Goal: Task Accomplishment & Management: Manage account settings

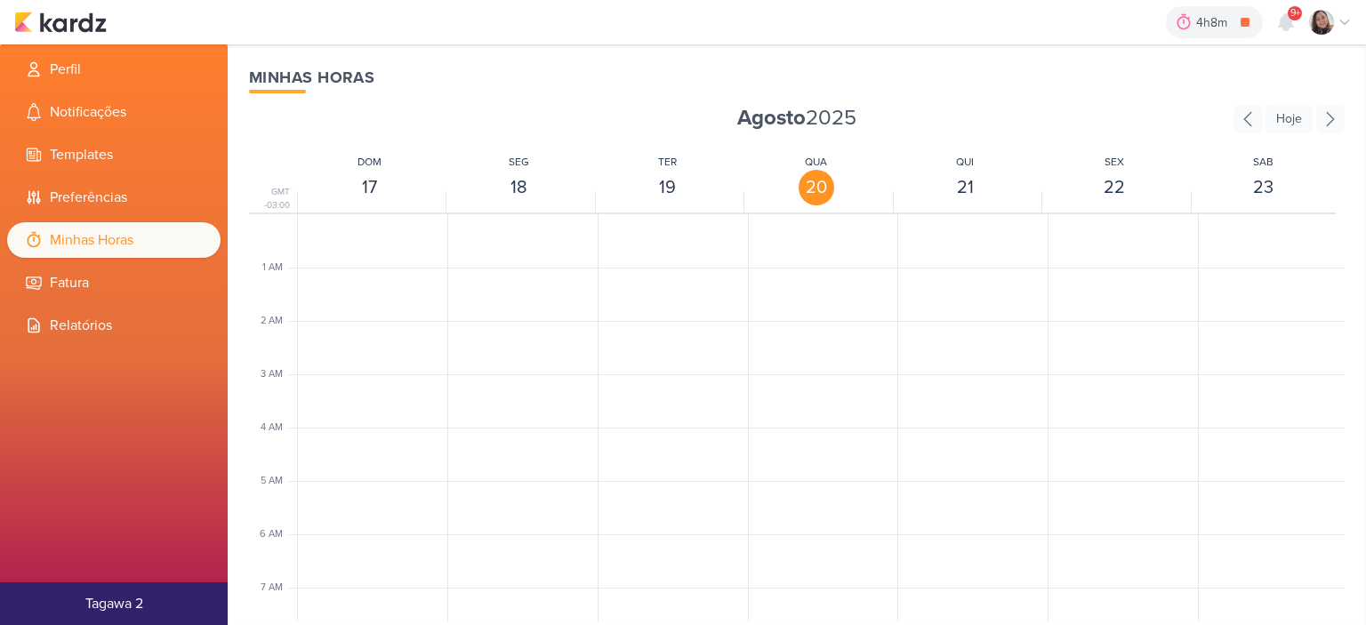
scroll to position [687, 0]
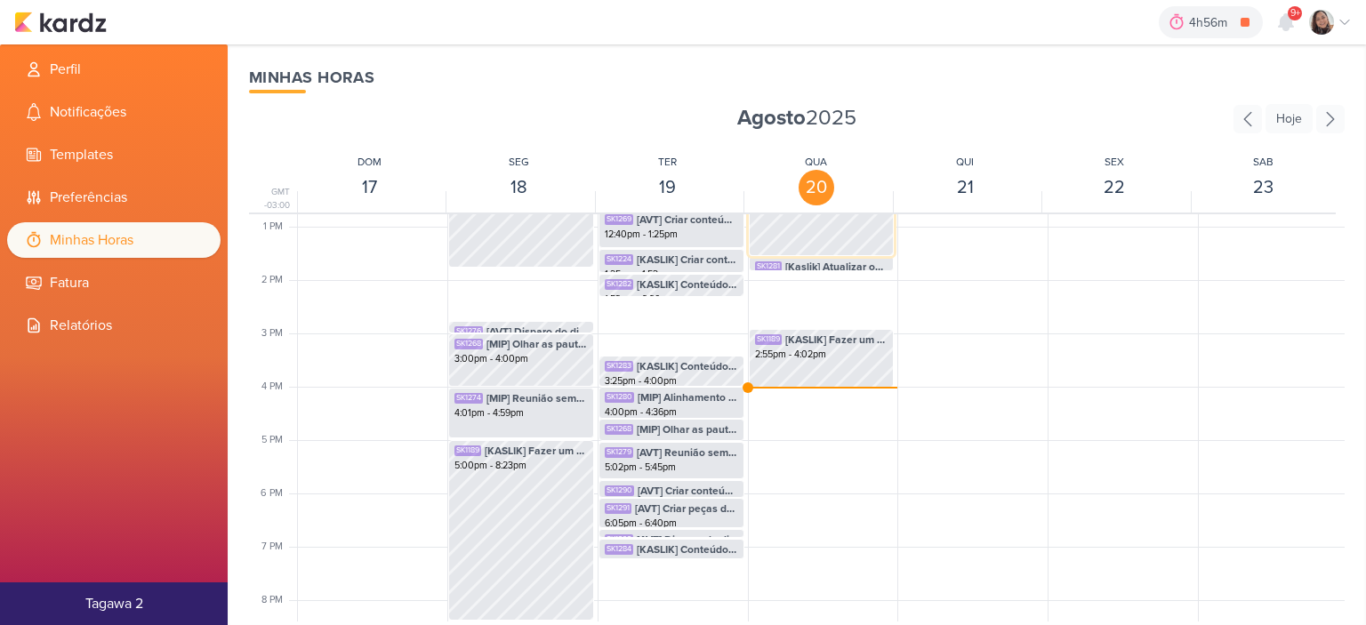
scroll to position [687, 0]
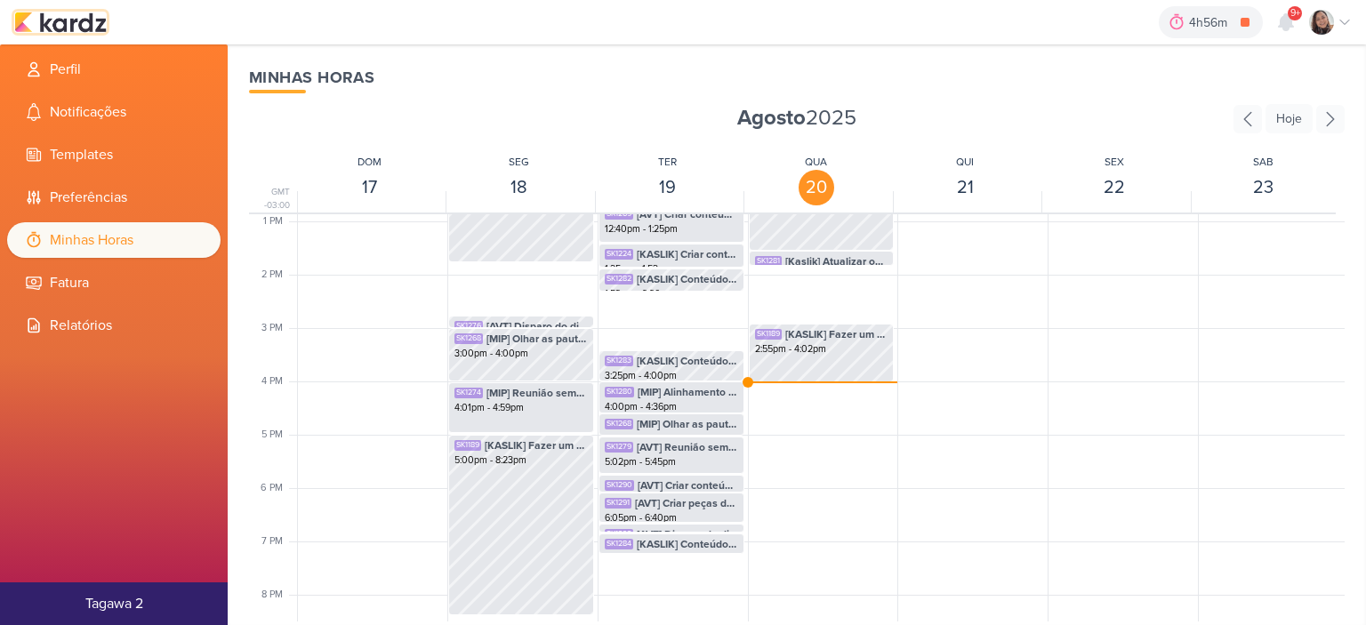
click at [88, 31] on img at bounding box center [60, 22] width 92 height 21
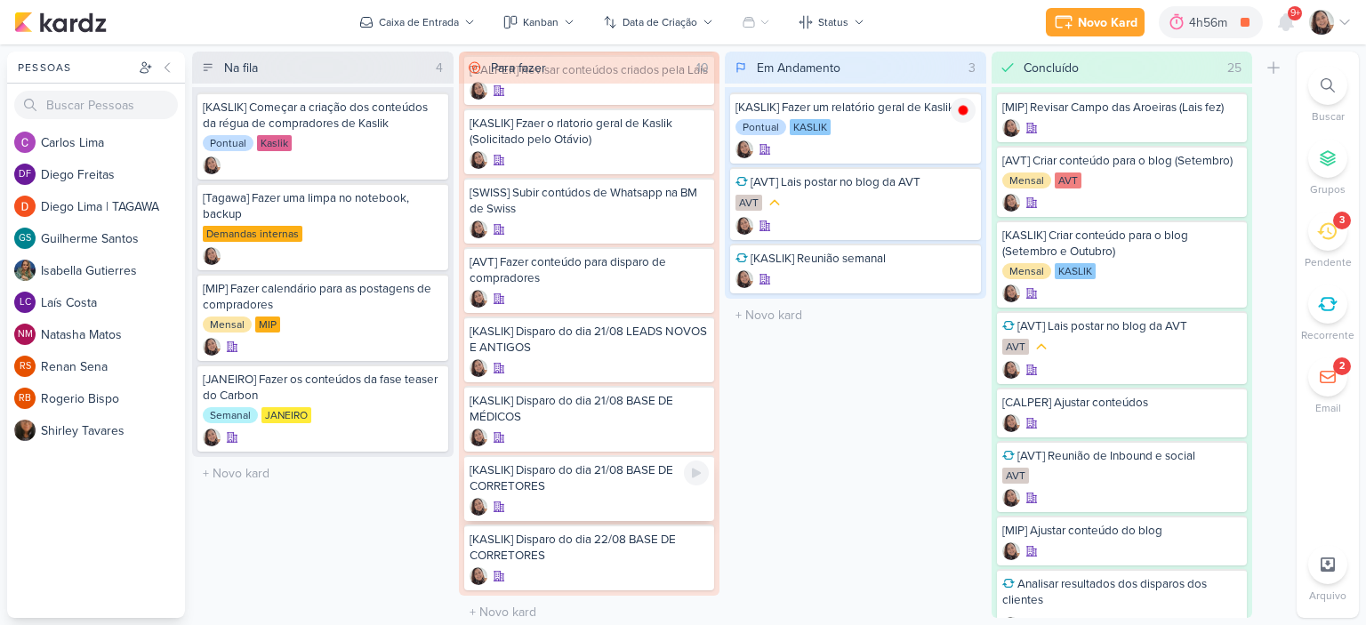
scroll to position [225, 0]
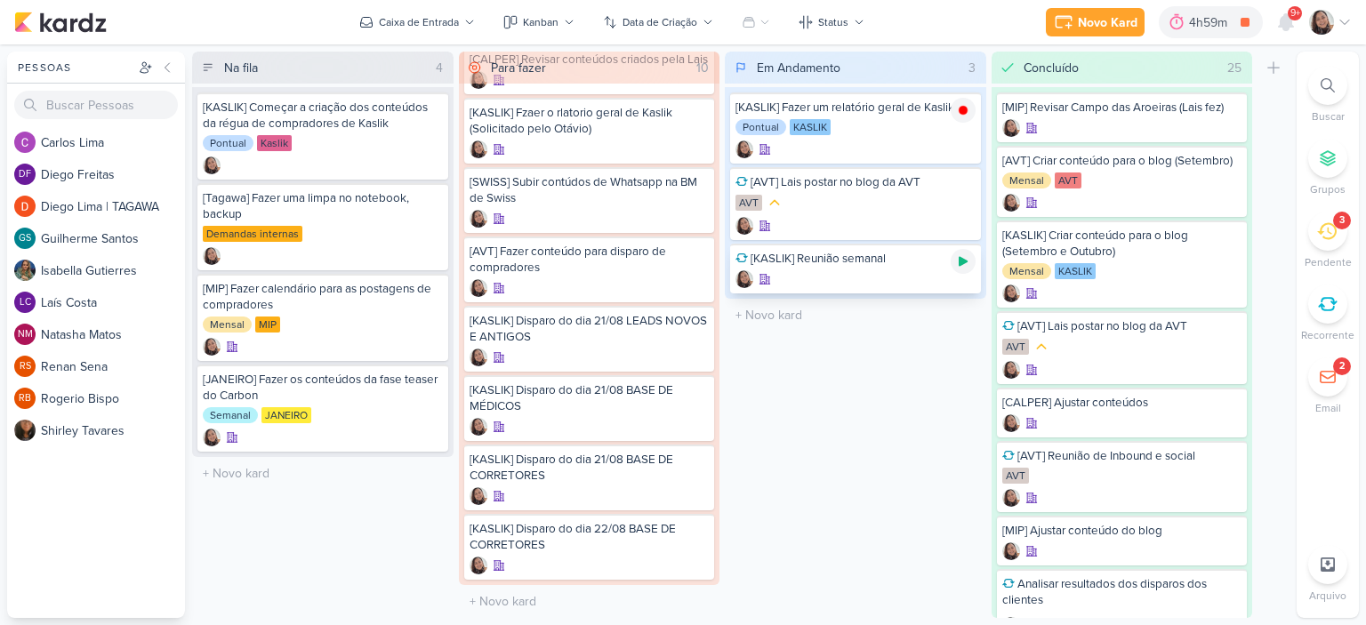
click at [962, 264] on icon at bounding box center [963, 261] width 14 height 14
click at [964, 263] on icon at bounding box center [963, 261] width 9 height 9
click at [961, 114] on icon at bounding box center [963, 110] width 14 height 14
